Goal: Information Seeking & Learning: Check status

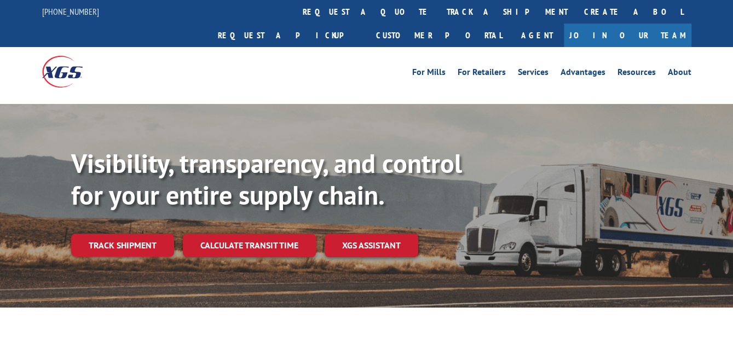
click at [438, 8] on link "track a shipment" at bounding box center [506, 12] width 137 height 24
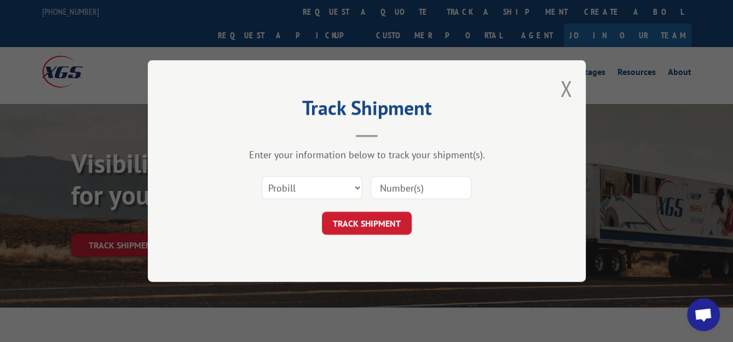
paste input "2854899"
type input "2854899"
click at [356, 187] on select "Select category... Probill BOL PO" at bounding box center [312, 187] width 101 height 23
select select "bol"
click at [262, 176] on select "Select category... Probill BOL PO" at bounding box center [312, 187] width 101 height 23
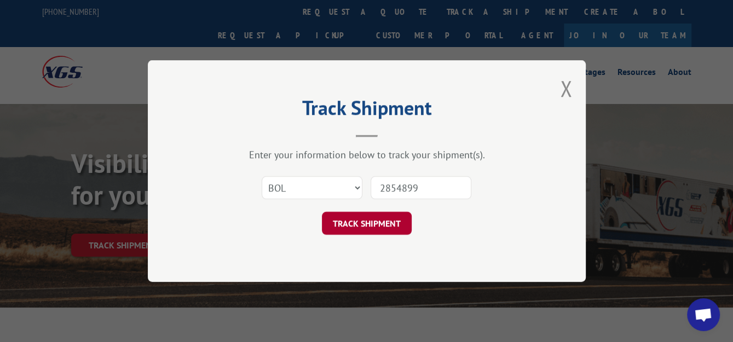
click at [374, 218] on button "TRACK SHIPMENT" at bounding box center [367, 223] width 90 height 23
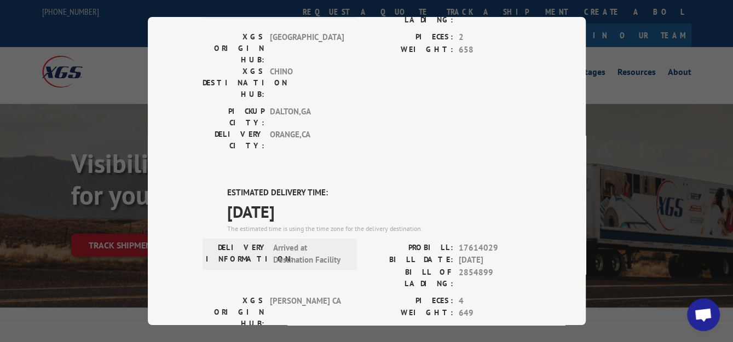
scroll to position [164, 0]
